Goal: Information Seeking & Learning: Learn about a topic

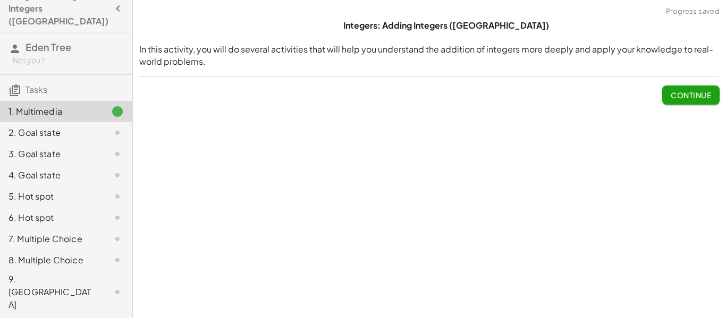
scroll to position [18, 0]
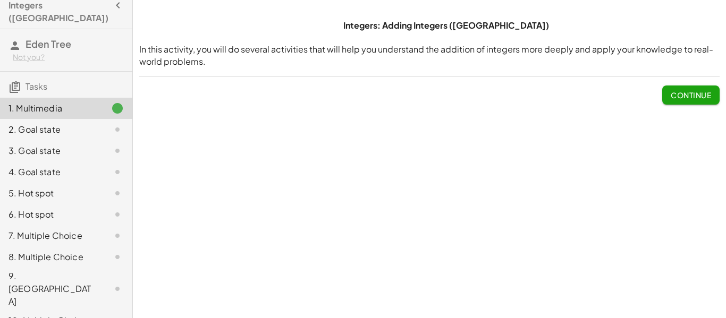
click at [692, 94] on span "Continue" at bounding box center [691, 95] width 40 height 10
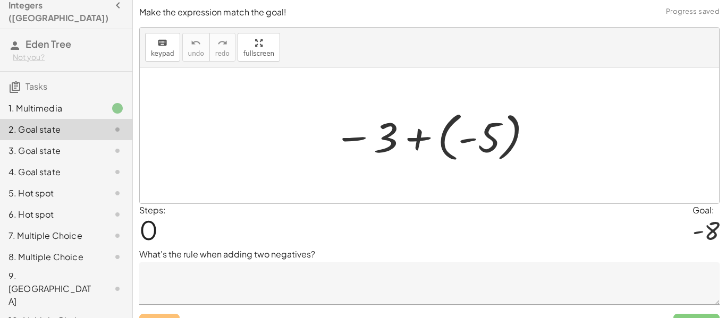
scroll to position [23, 0]
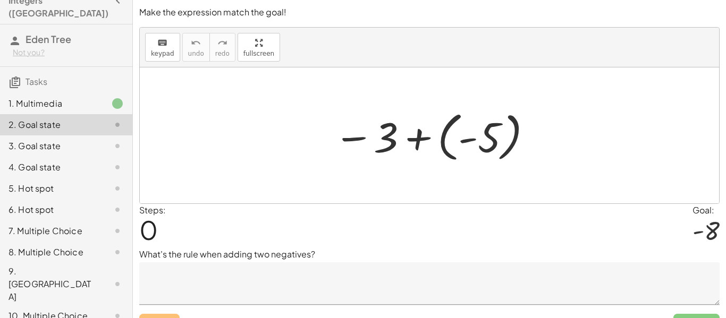
click at [316, 291] on textarea at bounding box center [429, 284] width 580 height 43
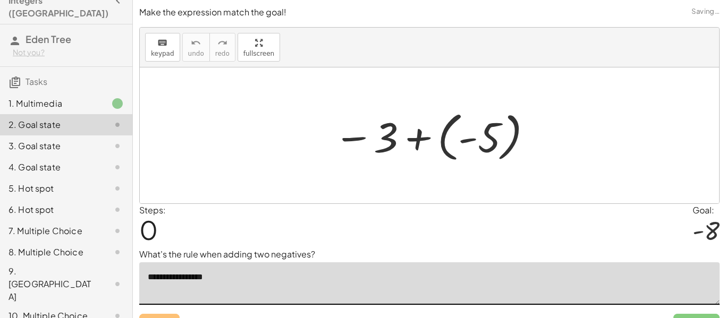
scroll to position [21, 0]
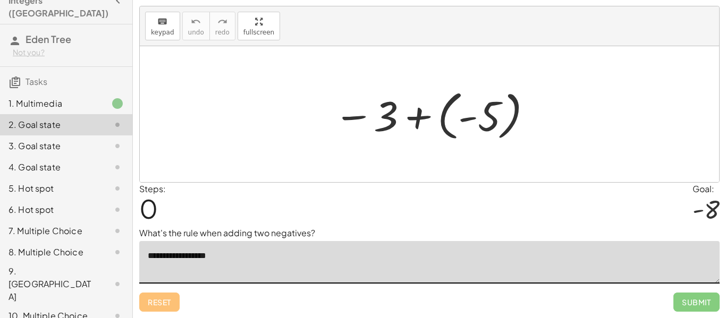
click at [594, 91] on div at bounding box center [429, 114] width 579 height 136
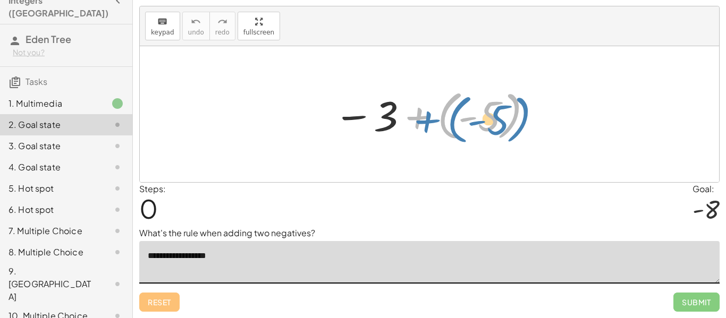
drag, startPoint x: 503, startPoint y: 102, endPoint x: 512, endPoint y: 105, distance: 9.1
click at [512, 105] on div at bounding box center [433, 114] width 210 height 59
click at [422, 116] on div at bounding box center [433, 114] width 210 height 59
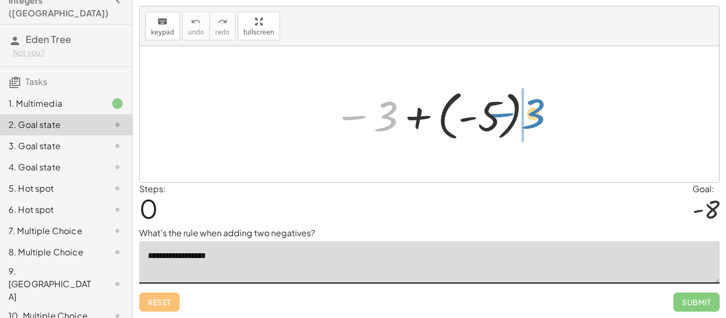
drag, startPoint x: 383, startPoint y: 123, endPoint x: 590, endPoint y: 131, distance: 207.4
click at [590, 131] on div "− 3 − 3 + ( - 5 )" at bounding box center [429, 114] width 579 height 136
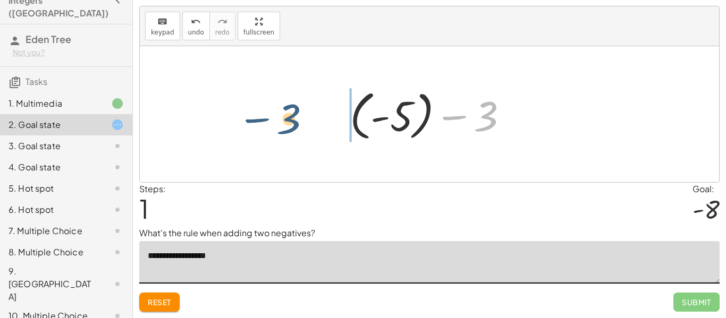
drag, startPoint x: 491, startPoint y: 121, endPoint x: 292, endPoint y: 122, distance: 198.8
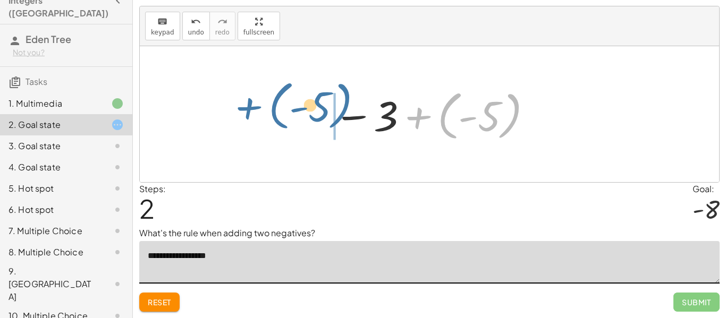
drag, startPoint x: 448, startPoint y: 126, endPoint x: 277, endPoint y: 117, distance: 170.8
click at [277, 117] on div "− 3 + ( - 5 ) + ( - 5 ) − 3 + ( - 5 ) − 3 + ( - 5 )" at bounding box center [429, 114] width 579 height 136
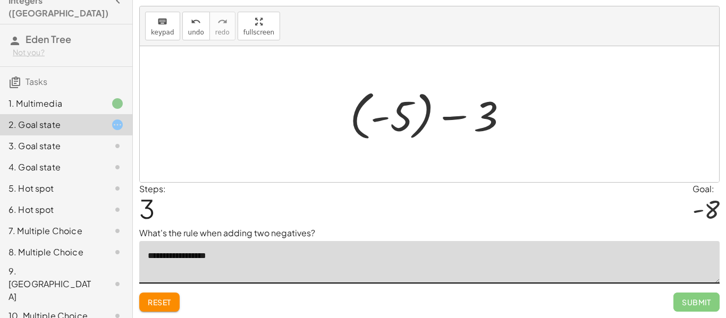
type textarea "**********"
click at [155, 198] on span "3" at bounding box center [146, 208] width 15 height 32
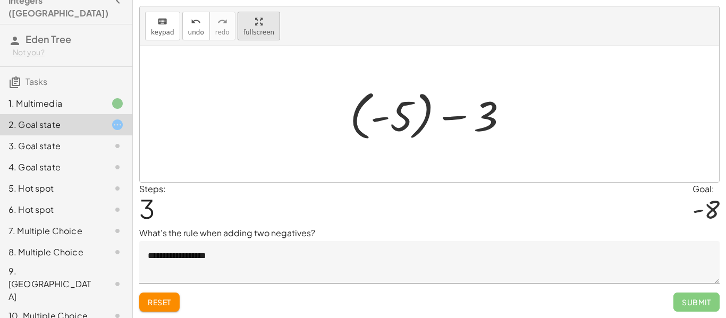
click at [255, 84] on div "keyboard keypad undo undo redo redo fullscreen − 3 + ( - 5 ) + ( - 5 ) − 3 − 3 …" at bounding box center [429, 94] width 579 height 176
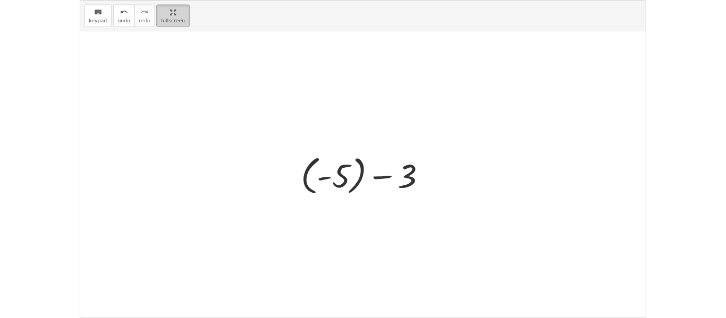
scroll to position [0, 0]
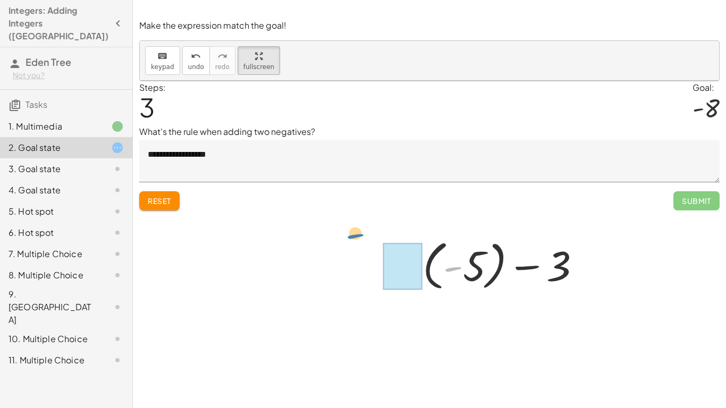
drag, startPoint x: 453, startPoint y: 272, endPoint x: 356, endPoint y: 239, distance: 102.9
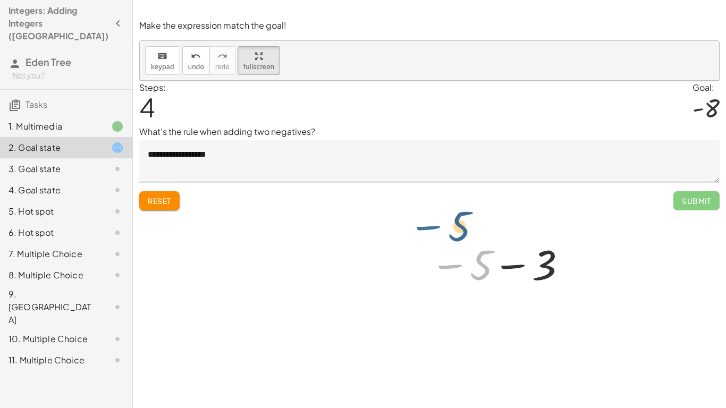
drag, startPoint x: 444, startPoint y: 267, endPoint x: 421, endPoint y: 229, distance: 45.0
click at [421, 229] on div "− 3 + ( - 5 ) + ( - 5 ) − 3 − 3 + ( - 5 ) + ( - 5 ) − 3 − 5 − 3 5 −" at bounding box center [429, 234] width 579 height 306
drag, startPoint x: 479, startPoint y: 268, endPoint x: 429, endPoint y: 236, distance: 59.7
click at [693, 199] on div at bounding box center [429, 234] width 579 height 306
click at [692, 200] on div at bounding box center [429, 234] width 579 height 306
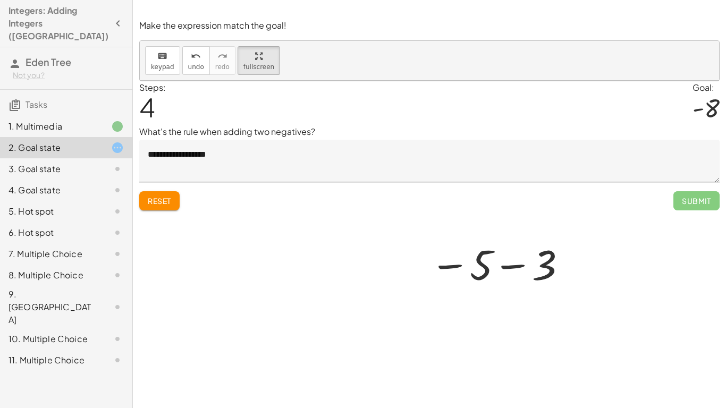
click at [157, 201] on div at bounding box center [429, 234] width 579 height 306
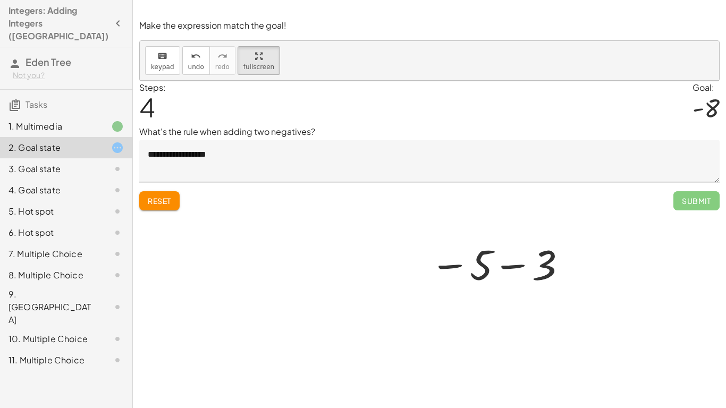
click at [687, 198] on div at bounding box center [429, 234] width 579 height 306
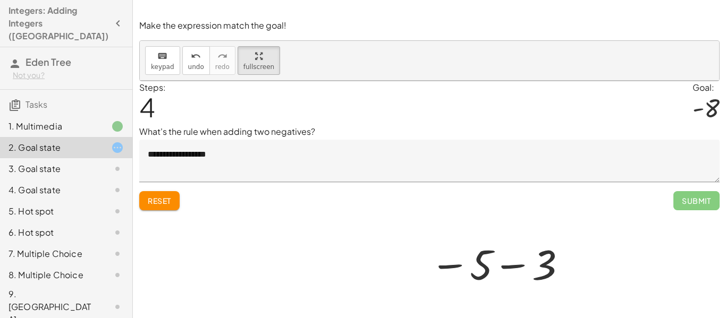
click at [691, 205] on div at bounding box center [429, 234] width 579 height 306
click at [160, 206] on div at bounding box center [429, 234] width 579 height 306
drag, startPoint x: 477, startPoint y: 276, endPoint x: 567, endPoint y: 275, distance: 90.3
click at [567, 275] on div at bounding box center [499, 264] width 149 height 53
click at [701, 202] on div at bounding box center [429, 234] width 579 height 306
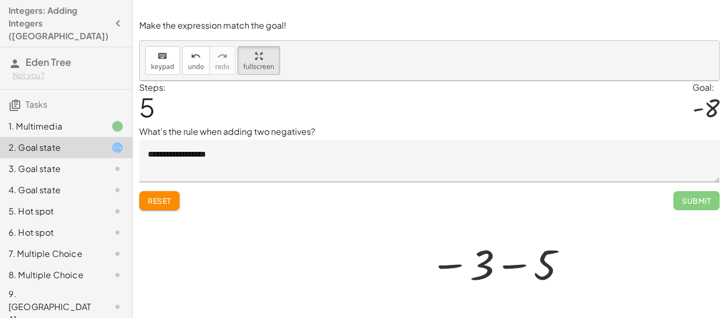
click at [167, 179] on div at bounding box center [429, 234] width 579 height 306
drag, startPoint x: 713, startPoint y: 108, endPoint x: 607, endPoint y: 153, distance: 115.5
click at [607, 153] on div at bounding box center [429, 234] width 579 height 306
drag, startPoint x: 707, startPoint y: 109, endPoint x: 564, endPoint y: 285, distance: 226.3
click at [564, 285] on div "− 3 + ( - 5 ) + ( - 5 ) − 3 − 3 + ( - 5 ) + ( - 5 ) − 3 − 5 − 3 − 3 5 −" at bounding box center [429, 234] width 579 height 306
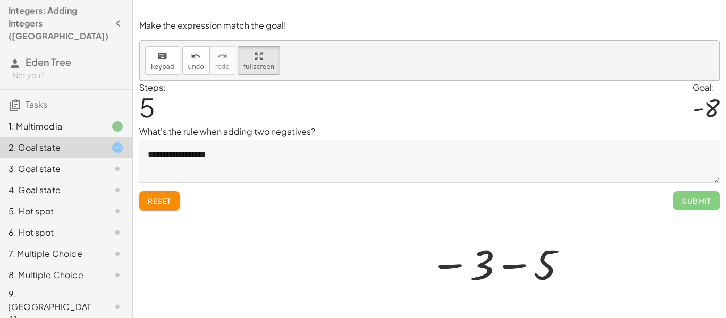
click at [569, 268] on div at bounding box center [499, 264] width 149 height 53
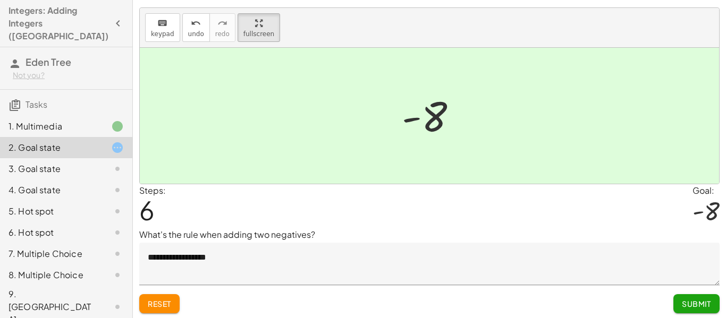
scroll to position [21, 0]
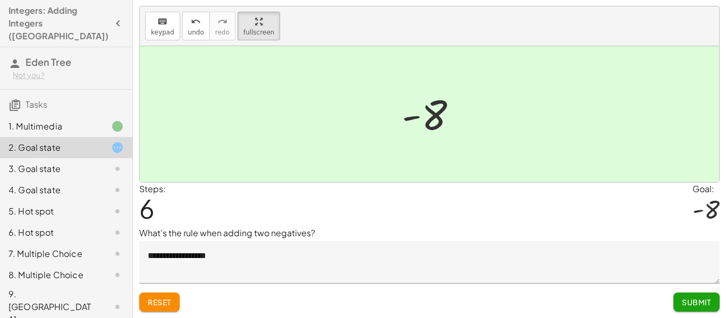
click at [688, 303] on span "Submit" at bounding box center [696, 303] width 29 height 10
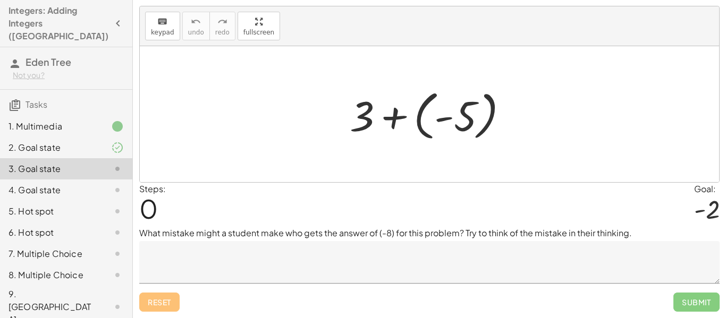
click at [352, 261] on textarea at bounding box center [429, 262] width 580 height 43
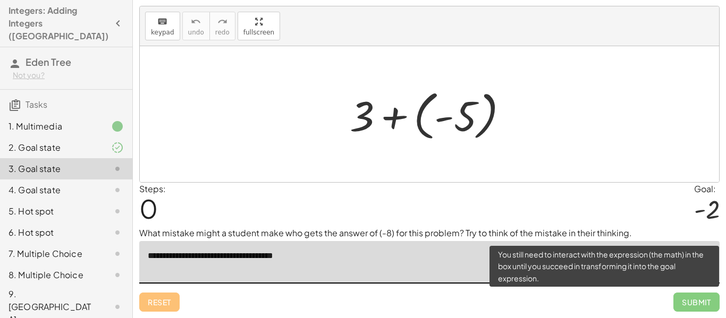
type textarea "**********"
click at [0, 0] on div "**********" at bounding box center [0, 0] width 0 height 0
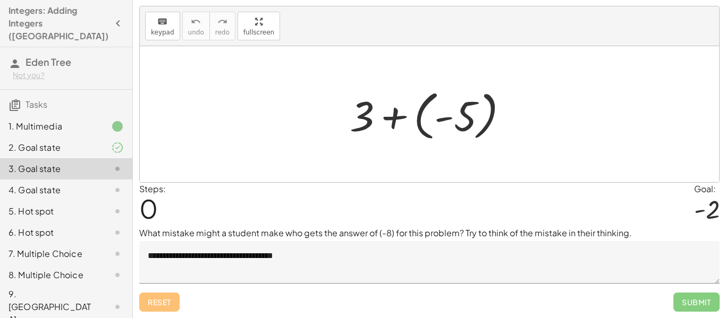
click at [698, 310] on span "Submit" at bounding box center [696, 302] width 46 height 19
click at [689, 308] on span "Submit" at bounding box center [696, 302] width 46 height 19
click at [436, 123] on div at bounding box center [433, 114] width 178 height 59
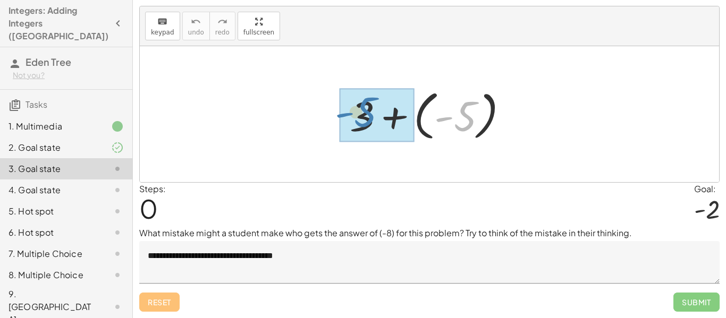
drag, startPoint x: 443, startPoint y: 118, endPoint x: 344, endPoint y: 114, distance: 98.9
drag, startPoint x: 445, startPoint y: 120, endPoint x: 298, endPoint y: 112, distance: 147.4
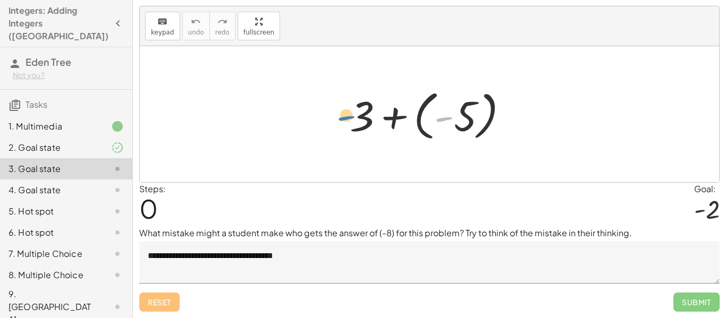
drag, startPoint x: 443, startPoint y: 119, endPoint x: 345, endPoint y: 118, distance: 97.8
click at [345, 118] on div at bounding box center [433, 114] width 178 height 59
drag, startPoint x: 451, startPoint y: 120, endPoint x: 400, endPoint y: 120, distance: 51.0
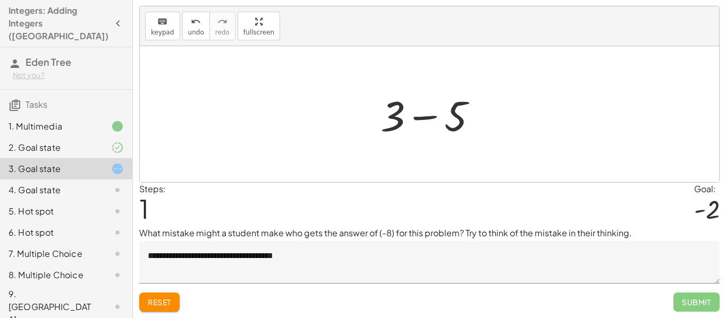
click at [173, 305] on button "Reset" at bounding box center [159, 302] width 40 height 19
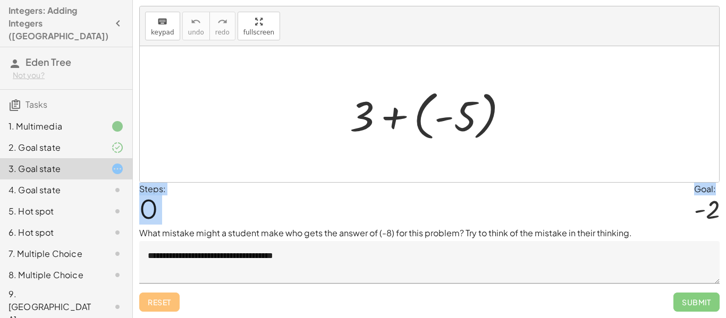
drag, startPoint x: 714, startPoint y: 209, endPoint x: 683, endPoint y: 159, distance: 59.2
click at [0, 0] on div "**********" at bounding box center [0, 0] width 0 height 0
click at [580, 247] on textarea "**********" at bounding box center [429, 262] width 580 height 43
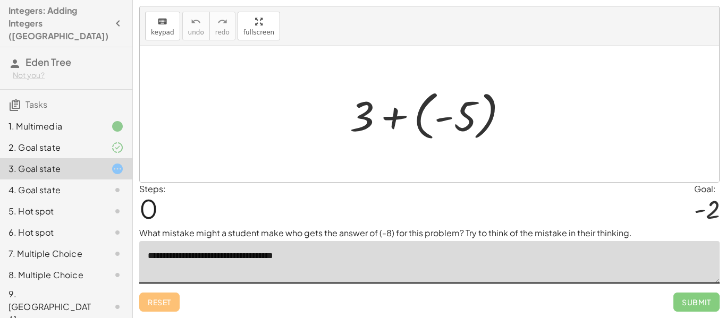
click at [491, 208] on div "Steps: 0 Goal: - 2" at bounding box center [429, 205] width 580 height 44
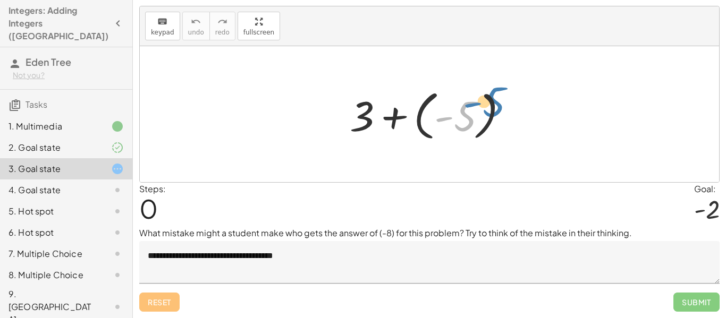
drag, startPoint x: 440, startPoint y: 121, endPoint x: 459, endPoint y: 111, distance: 21.6
click at [459, 111] on div at bounding box center [433, 114] width 178 height 59
click at [440, 121] on div at bounding box center [433, 114] width 178 height 59
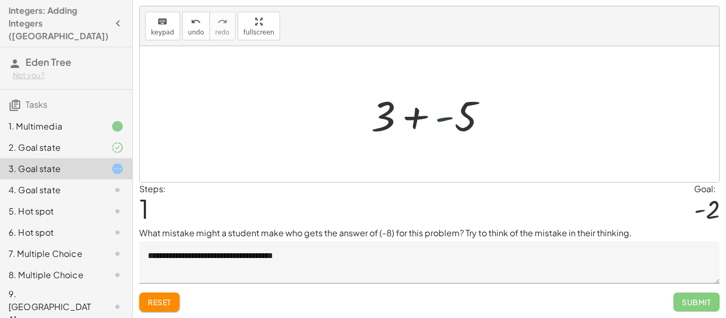
click at [438, 121] on div at bounding box center [434, 114] width 136 height 55
click at [456, 150] on div at bounding box center [429, 114] width 579 height 136
click at [455, 145] on div at bounding box center [429, 114] width 579 height 136
click at [454, 147] on div at bounding box center [429, 114] width 579 height 136
click at [430, 116] on div at bounding box center [433, 114] width 116 height 55
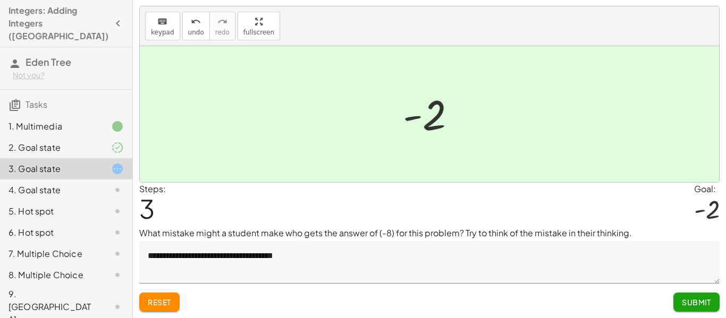
click at [700, 303] on span "Submit" at bounding box center [696, 303] width 29 height 10
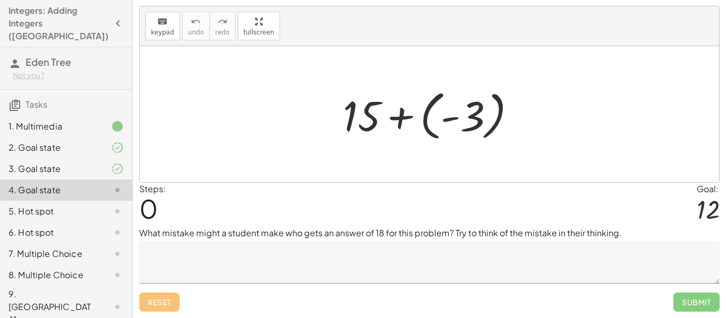
click at [436, 253] on textarea at bounding box center [429, 262] width 580 height 43
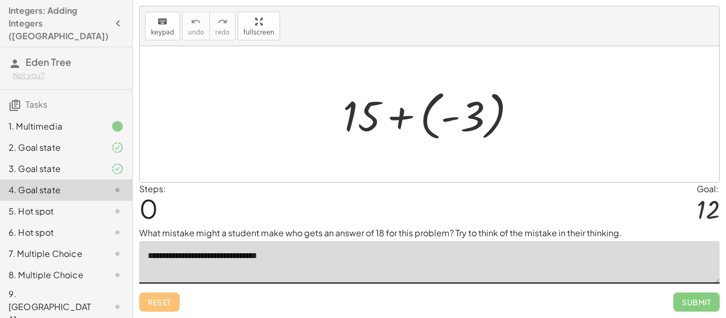
click at [446, 118] on div at bounding box center [433, 114] width 192 height 59
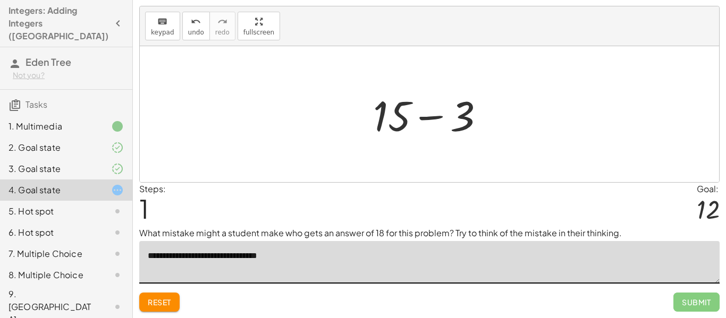
click at [435, 119] on div at bounding box center [433, 114] width 131 height 55
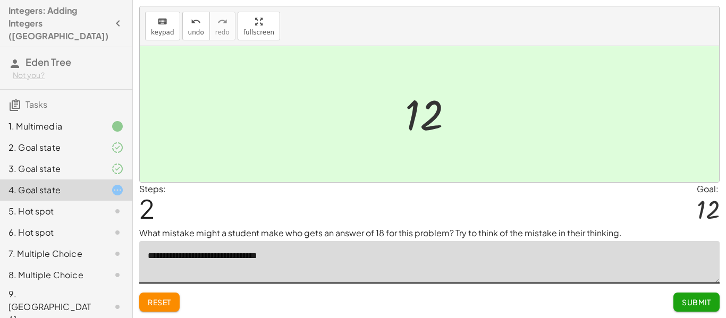
type textarea "**********"
click at [705, 305] on span "Submit" at bounding box center [696, 303] width 29 height 10
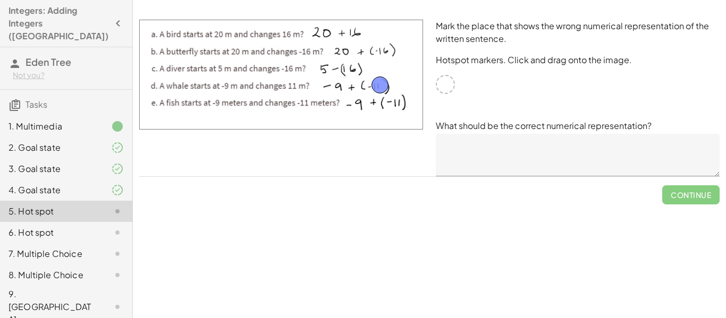
drag, startPoint x: 449, startPoint y: 87, endPoint x: 383, endPoint y: 88, distance: 65.4
drag, startPoint x: 377, startPoint y: 86, endPoint x: 444, endPoint y: 87, distance: 66.4
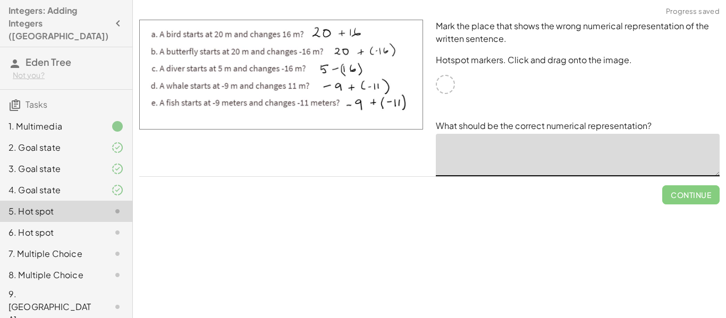
drag, startPoint x: 491, startPoint y: 135, endPoint x: 497, endPoint y: 43, distance: 92.7
click at [497, 43] on div "Mark the place that shows the wrong numerical representation of the written sen…" at bounding box center [577, 98] width 297 height 170
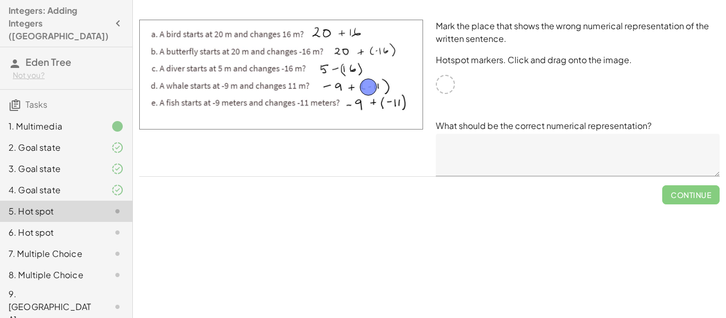
drag, startPoint x: 446, startPoint y: 87, endPoint x: 369, endPoint y: 90, distance: 77.1
drag, startPoint x: 369, startPoint y: 90, endPoint x: 446, endPoint y: 88, distance: 77.6
drag, startPoint x: 450, startPoint y: 81, endPoint x: 444, endPoint y: 87, distance: 8.3
click at [444, 87] on div at bounding box center [445, 84] width 19 height 19
drag, startPoint x: 444, startPoint y: 82, endPoint x: 364, endPoint y: 83, distance: 80.3
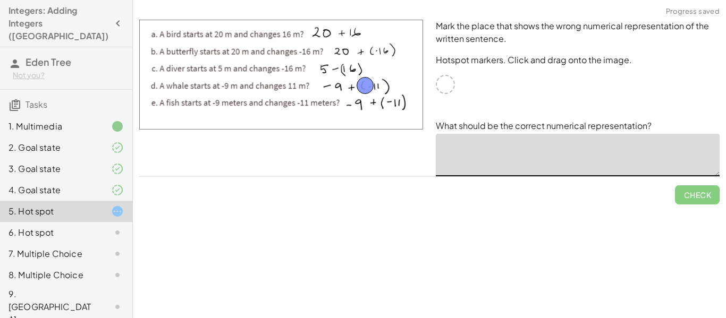
click at [631, 155] on textarea at bounding box center [578, 155] width 284 height 43
click at [508, 164] on textarea "**" at bounding box center [578, 155] width 284 height 43
click at [494, 149] on textarea "**" at bounding box center [578, 155] width 284 height 43
type textarea "*****"
click at [694, 195] on span "Check" at bounding box center [697, 195] width 28 height 10
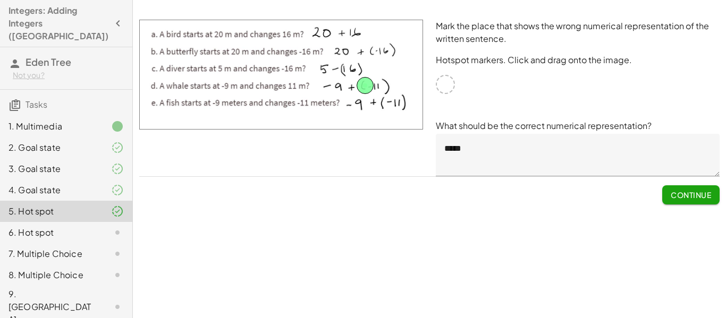
click at [683, 193] on span "Continue" at bounding box center [691, 195] width 40 height 10
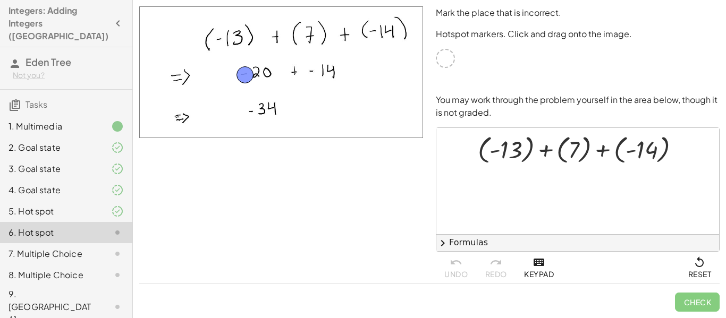
drag, startPoint x: 443, startPoint y: 61, endPoint x: 243, endPoint y: 78, distance: 201.0
click at [695, 305] on span "Check" at bounding box center [697, 303] width 28 height 10
click at [692, 304] on span "Continue" at bounding box center [691, 303] width 40 height 10
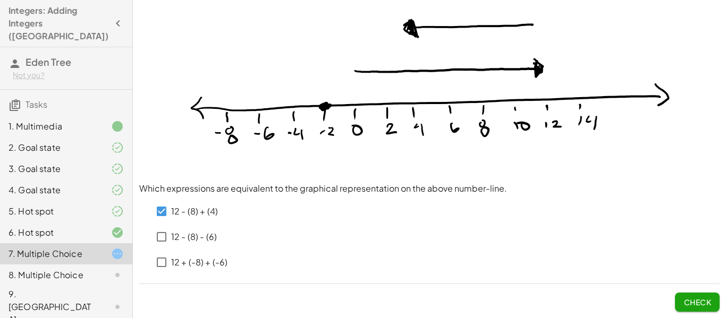
scroll to position [90, 0]
click at [688, 297] on button "Check" at bounding box center [697, 302] width 45 height 19
click at [704, 306] on span "Check" at bounding box center [697, 303] width 28 height 10
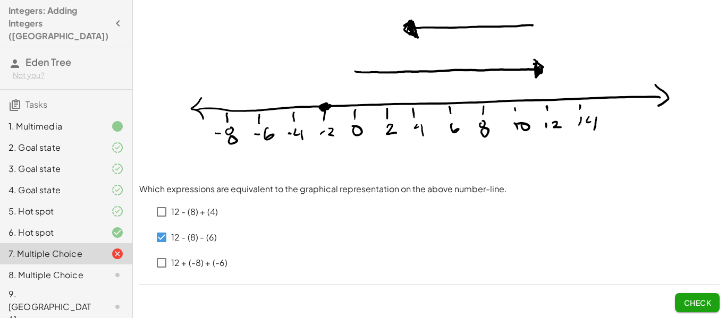
click at [690, 307] on span "Check" at bounding box center [697, 303] width 28 height 10
click at [696, 301] on span "Check" at bounding box center [697, 303] width 28 height 10
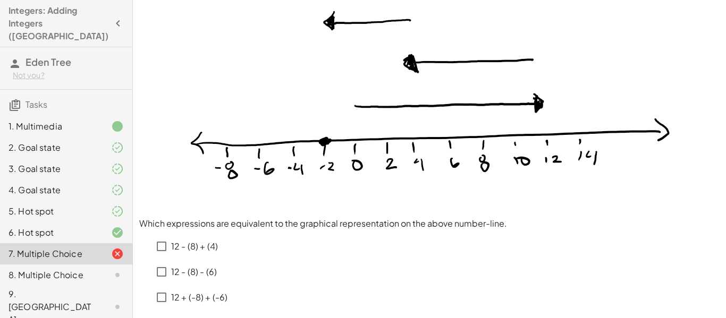
scroll to position [58, 0]
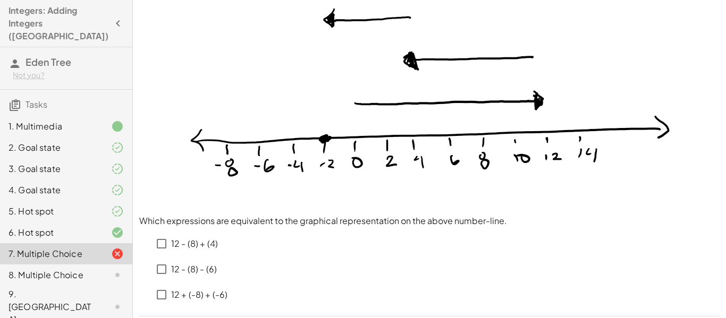
click at [199, 266] on p "12 - (8) - (6)" at bounding box center [194, 270] width 46 height 12
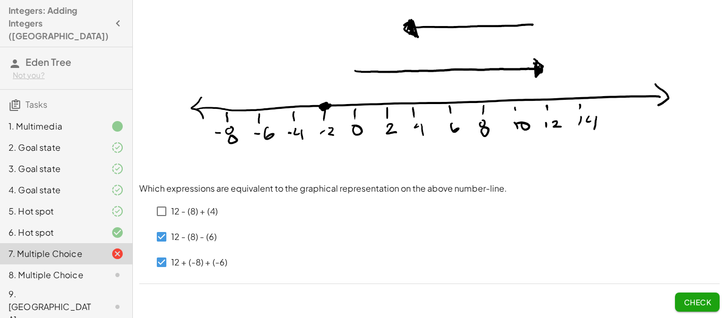
click at [694, 305] on span "Check" at bounding box center [697, 303] width 28 height 10
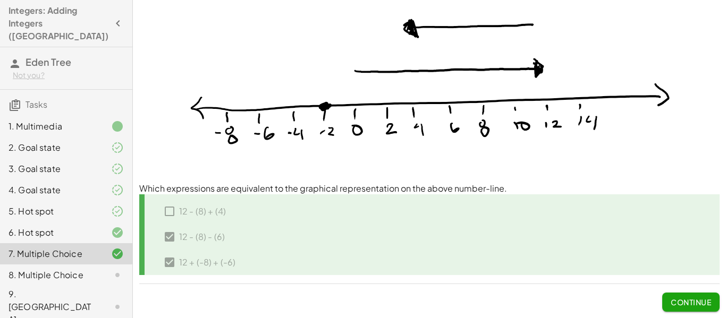
click at [701, 303] on span "Continue" at bounding box center [691, 303] width 40 height 10
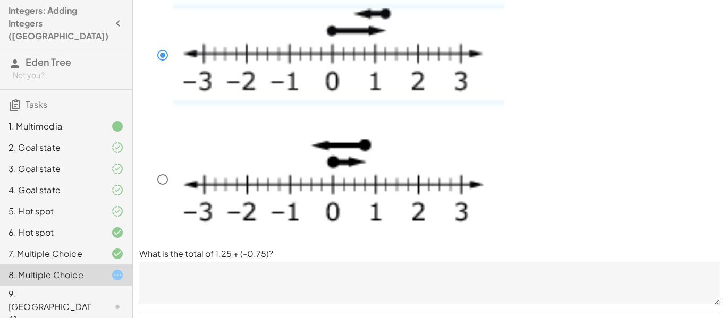
scroll to position [298, 0]
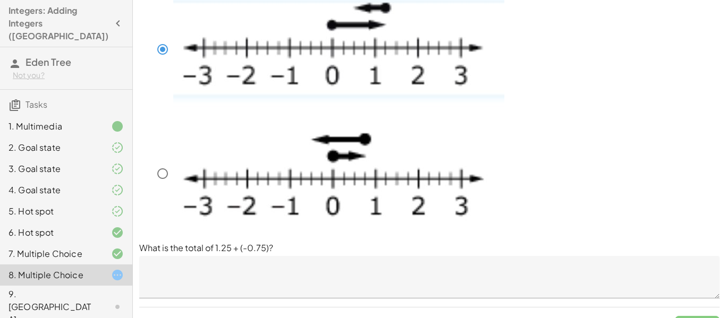
click at [443, 269] on textarea at bounding box center [429, 277] width 580 height 43
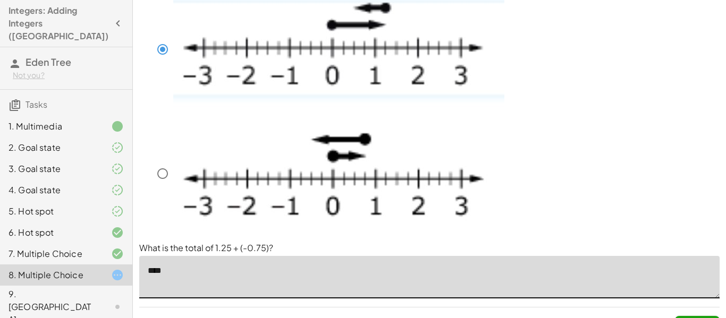
scroll to position [322, 0]
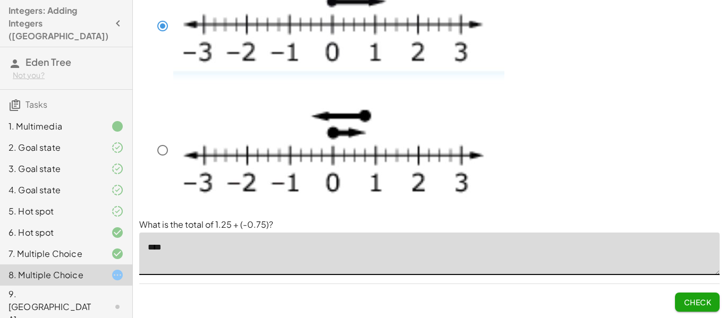
type textarea "****"
click at [697, 310] on button "Check" at bounding box center [697, 302] width 45 height 19
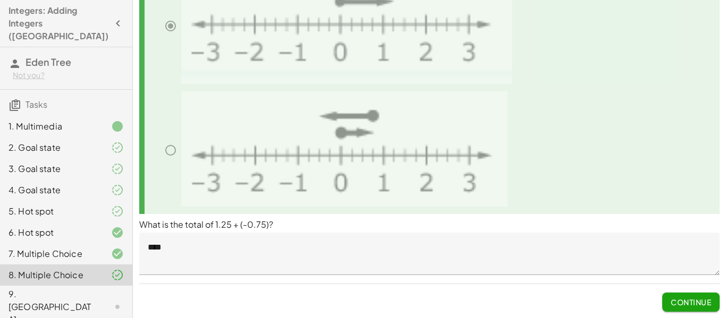
click at [694, 309] on button "Continue" at bounding box center [690, 302] width 57 height 19
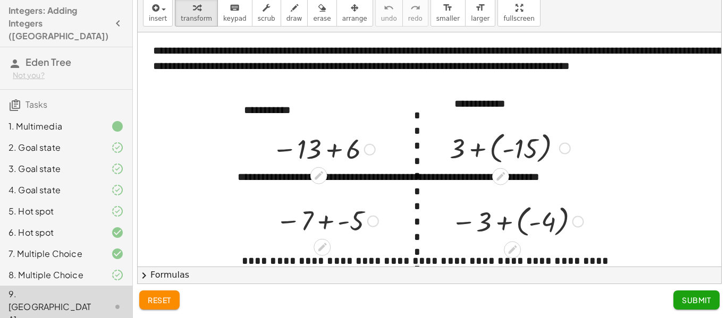
scroll to position [0, 5]
click at [563, 147] on div at bounding box center [565, 149] width 12 height 12
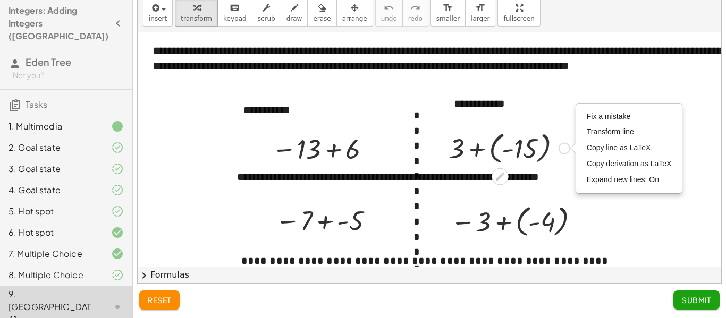
click at [563, 147] on div "Fix a mistake Transform line Copy line as LaTeX Copy derivation as LaTeX Expand…" at bounding box center [565, 149] width 12 height 12
click at [537, 145] on div at bounding box center [509, 147] width 131 height 39
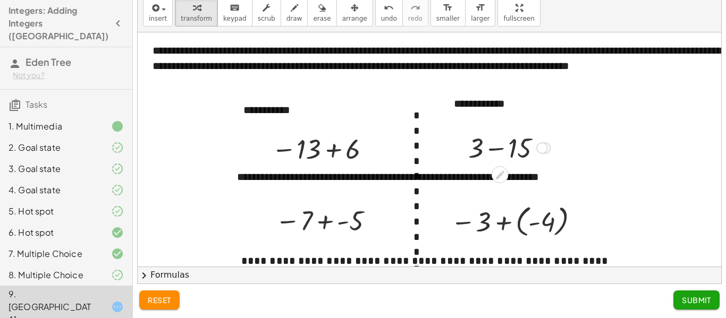
click at [528, 147] on div at bounding box center [509, 147] width 92 height 36
click at [353, 213] on div at bounding box center [326, 220] width 113 height 35
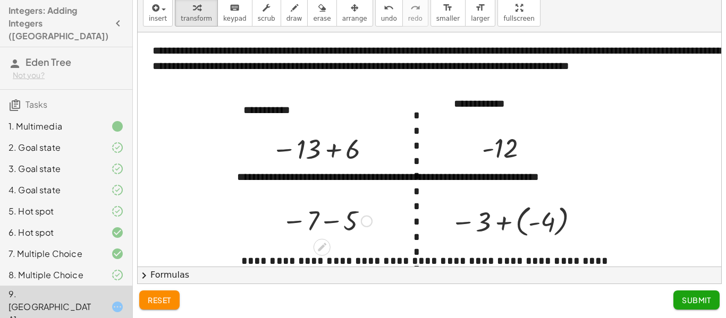
click at [344, 222] on div at bounding box center [326, 220] width 101 height 35
click at [356, 219] on div at bounding box center [354, 222] width 12 height 12
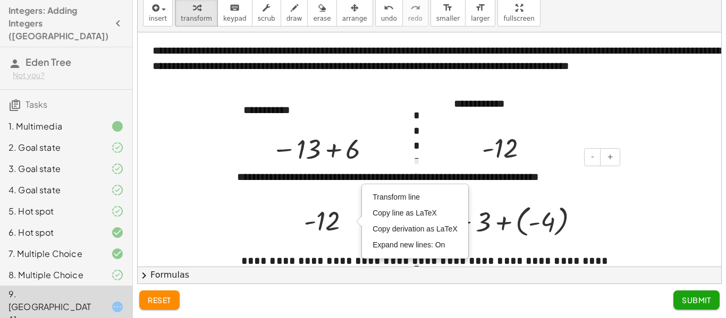
click at [348, 196] on div "**********" at bounding box center [424, 185] width 396 height 52
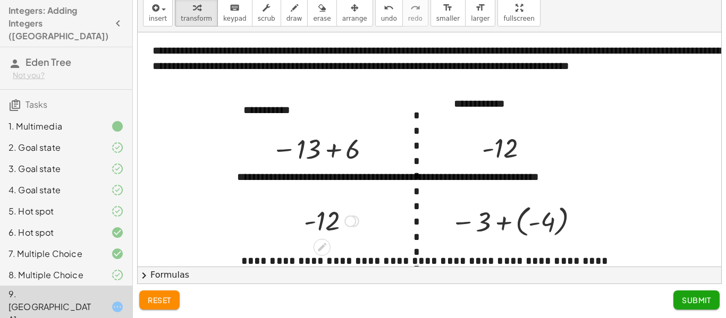
click at [357, 219] on div at bounding box center [354, 222] width 12 height 12
click at [602, 118] on div "**********" at bounding box center [522, 104] width 159 height 37
click at [666, 148] on div at bounding box center [497, 244] width 731 height 425
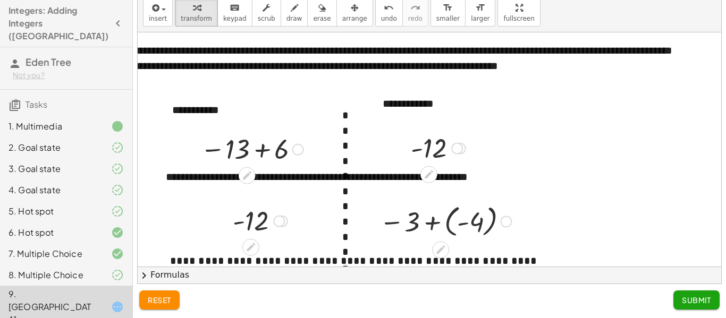
scroll to position [0, 0]
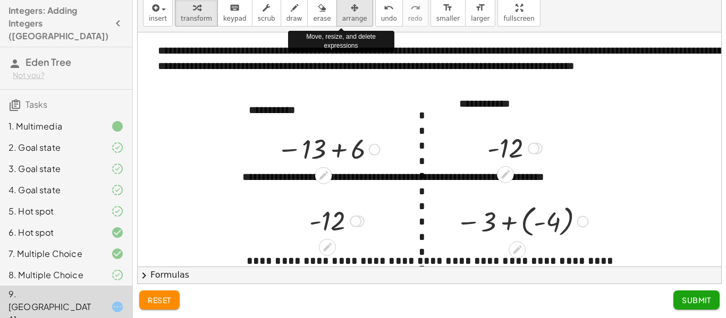
click at [348, 10] on div "button" at bounding box center [354, 7] width 25 height 13
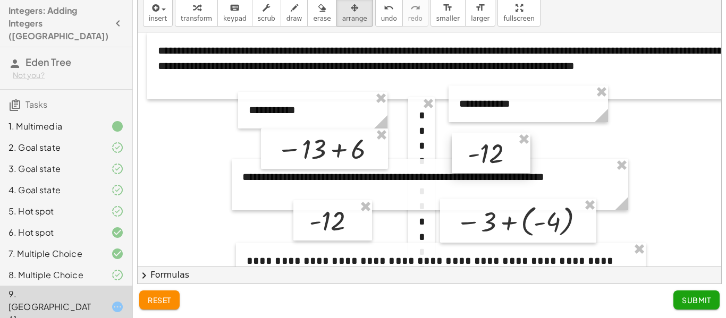
drag, startPoint x: 495, startPoint y: 148, endPoint x: 475, endPoint y: 153, distance: 20.4
click at [475, 153] on div at bounding box center [491, 153] width 79 height 40
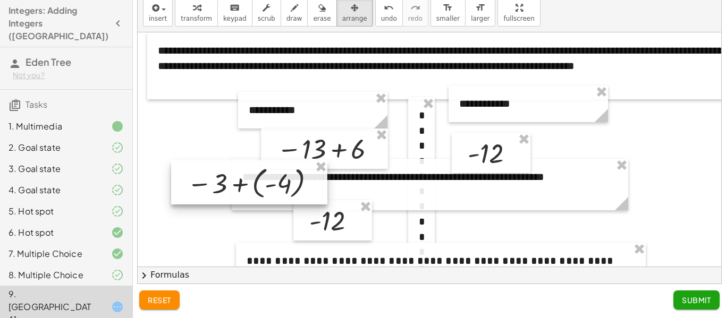
drag, startPoint x: 494, startPoint y: 214, endPoint x: 227, endPoint y: 176, distance: 270.0
click at [227, 176] on div at bounding box center [249, 182] width 156 height 44
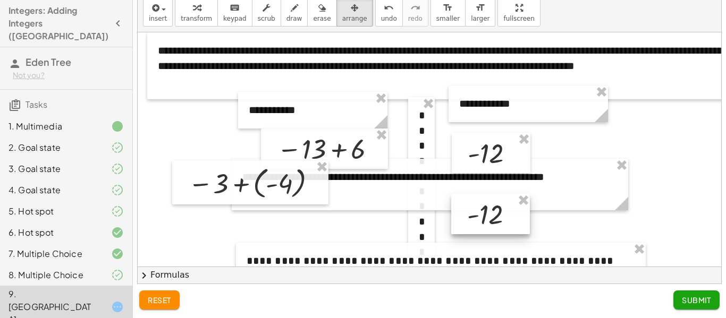
drag, startPoint x: 349, startPoint y: 222, endPoint x: 510, endPoint y: 215, distance: 160.6
click at [510, 215] on div at bounding box center [490, 214] width 79 height 40
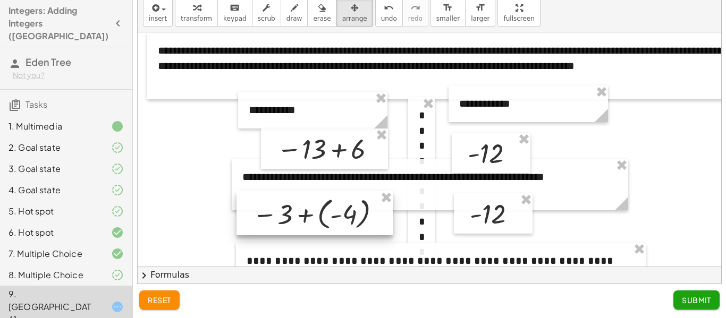
drag, startPoint x: 308, startPoint y: 198, endPoint x: 371, endPoint y: 227, distance: 70.4
click at [371, 227] on div at bounding box center [314, 213] width 156 height 44
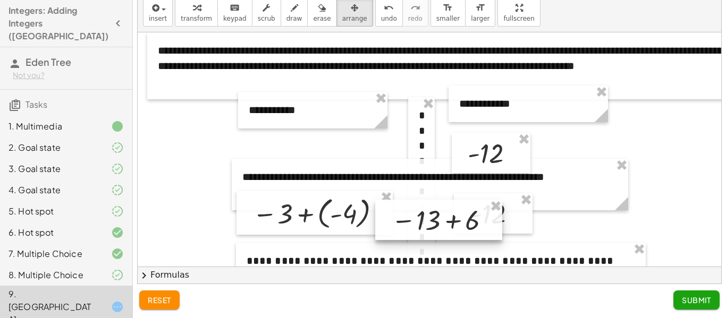
drag, startPoint x: 348, startPoint y: 151, endPoint x: 463, endPoint y: 223, distance: 136.3
click at [463, 223] on div at bounding box center [438, 220] width 127 height 40
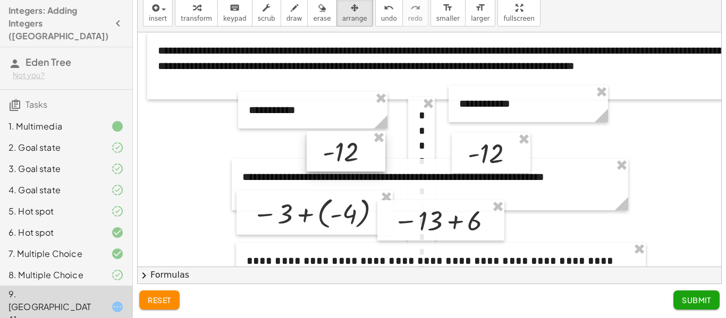
drag, startPoint x: 521, startPoint y: 222, endPoint x: 368, endPoint y: 158, distance: 165.6
click at [368, 158] on div at bounding box center [346, 151] width 79 height 40
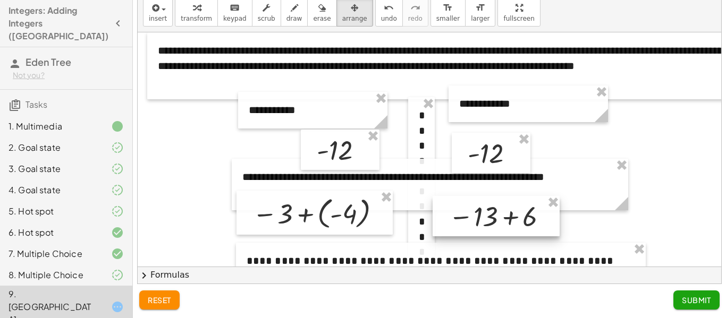
drag, startPoint x: 449, startPoint y: 230, endPoint x: 517, endPoint y: 228, distance: 68.1
click at [517, 228] on div at bounding box center [496, 216] width 127 height 40
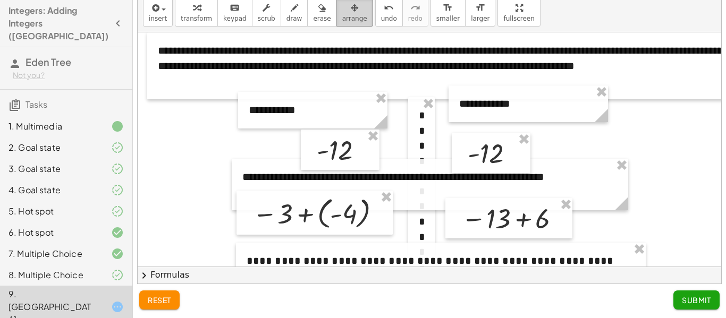
click at [345, 12] on div "button" at bounding box center [354, 7] width 25 height 13
click at [690, 300] on span "Submit" at bounding box center [696, 300] width 29 height 10
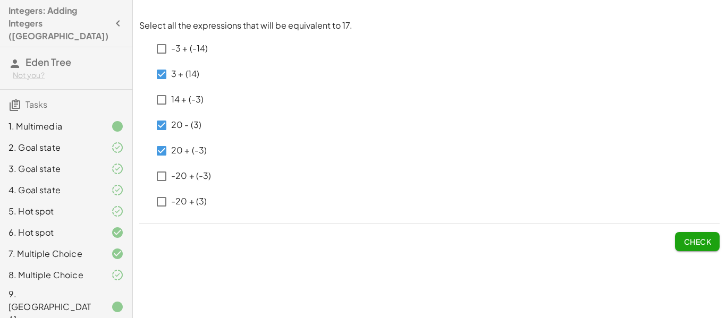
click at [688, 242] on span "Check" at bounding box center [697, 242] width 28 height 10
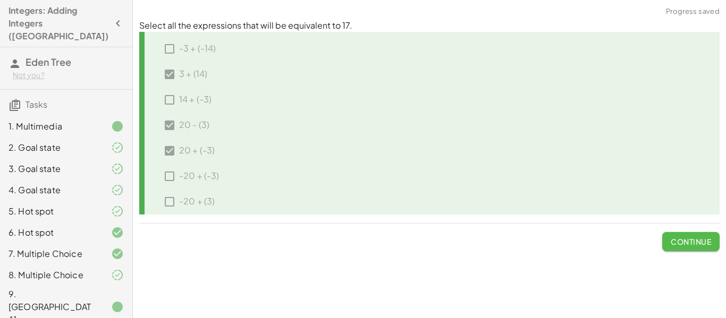
click at [703, 239] on span "Continue" at bounding box center [691, 242] width 40 height 10
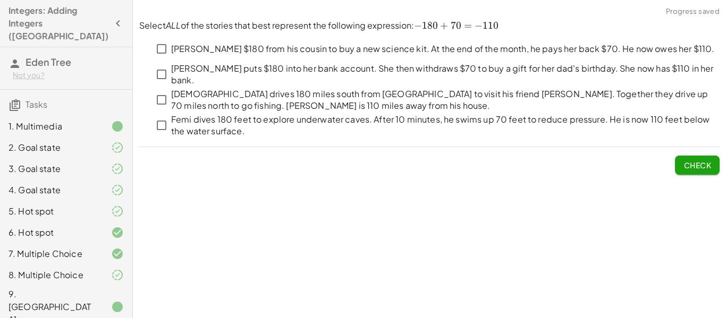
scroll to position [23, 0]
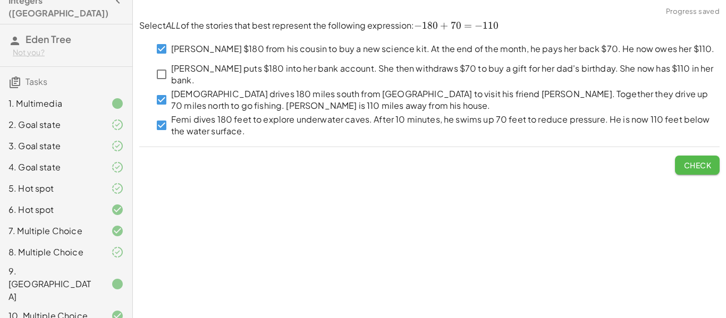
click at [695, 167] on span "Check" at bounding box center [697, 165] width 28 height 10
click at [706, 165] on span "Check" at bounding box center [697, 165] width 28 height 10
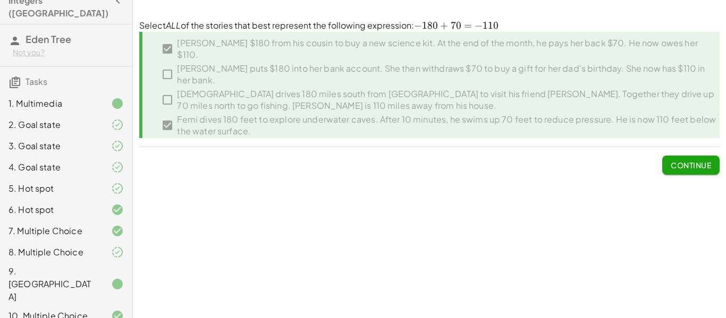
click at [706, 165] on span "Continue" at bounding box center [691, 165] width 40 height 10
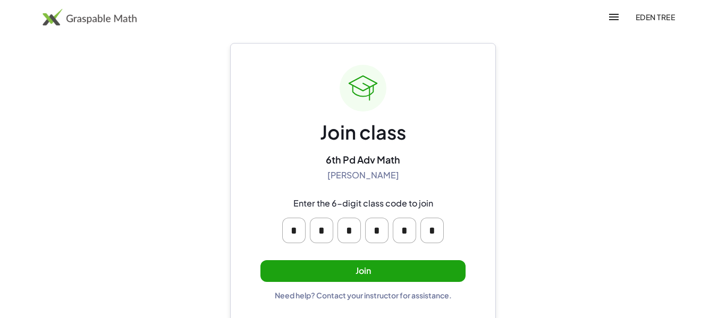
scroll to position [20, 0]
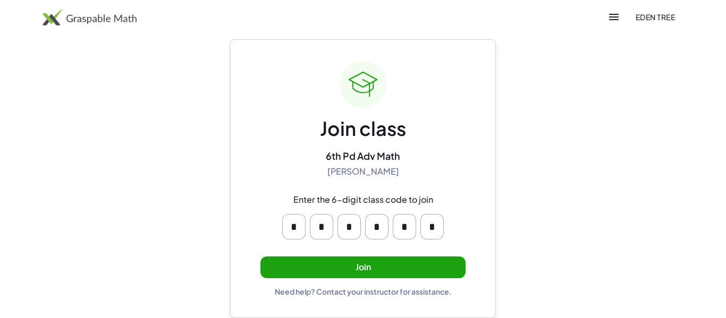
click at [423, 272] on button "Join" at bounding box center [362, 268] width 205 height 22
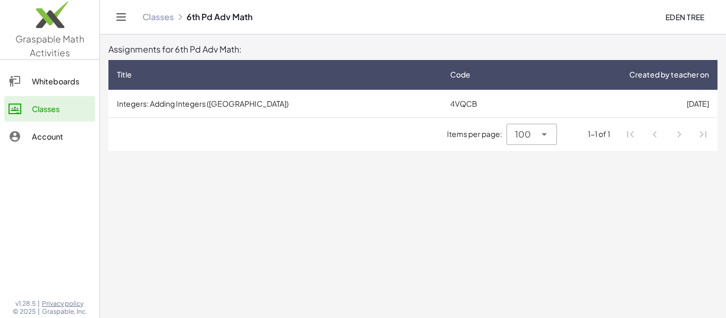
click at [202, 107] on td "Integers: Adding Integers ([GEOGRAPHIC_DATA])" at bounding box center [274, 104] width 333 height 28
